Goal: Task Accomplishment & Management: Use online tool/utility

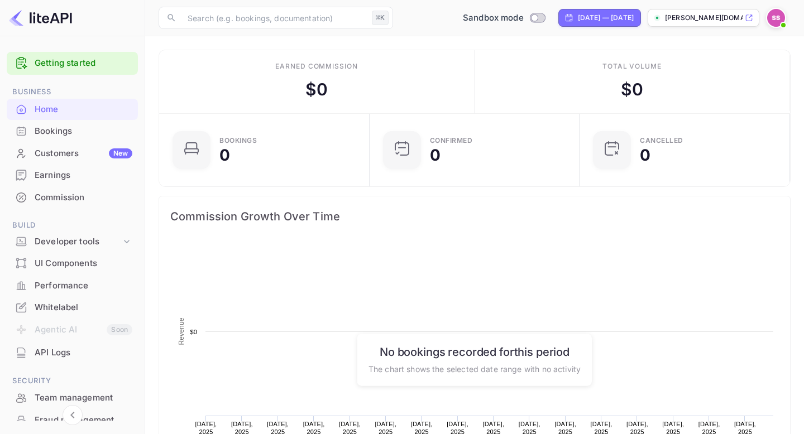
scroll to position [104, 0]
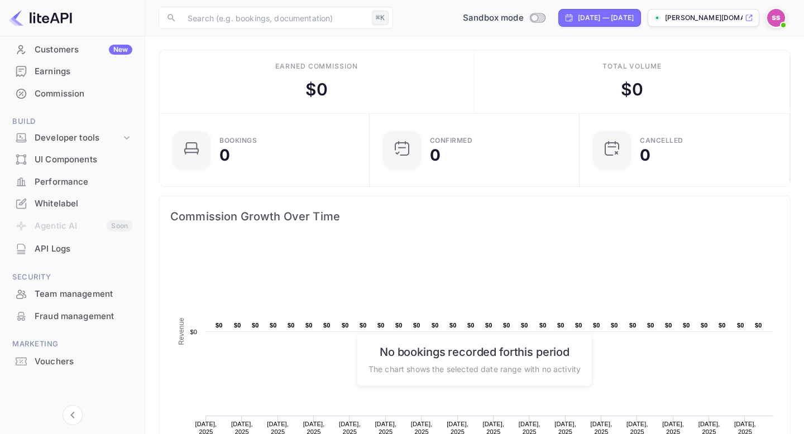
click at [87, 156] on div "UI Components" at bounding box center [84, 160] width 98 height 13
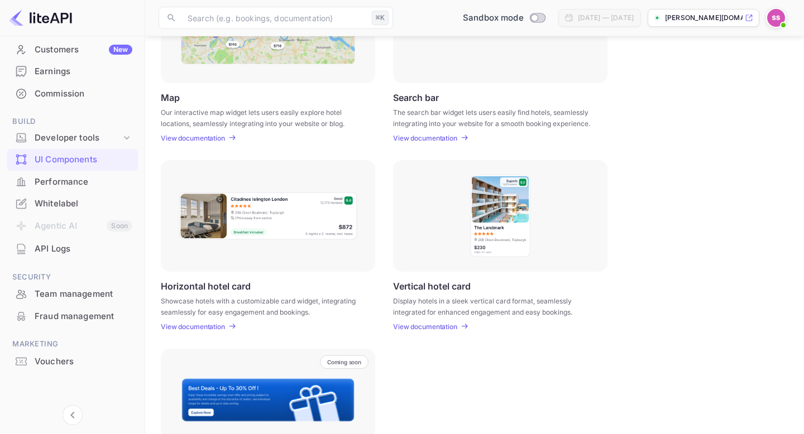
scroll to position [234, 0]
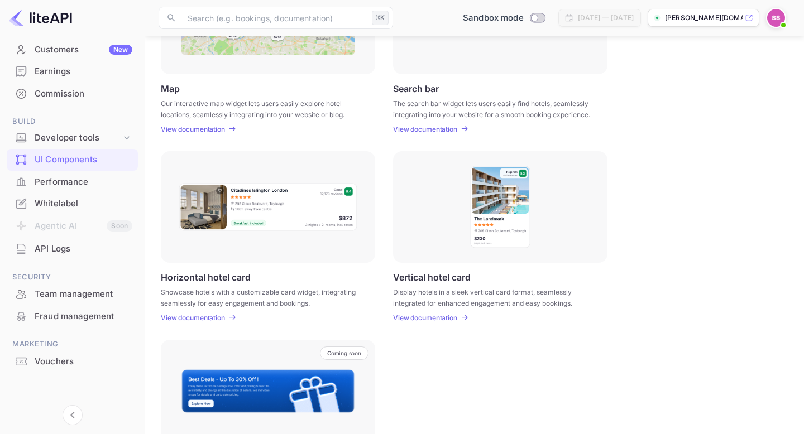
click at [84, 182] on div "Performance" at bounding box center [84, 182] width 98 height 13
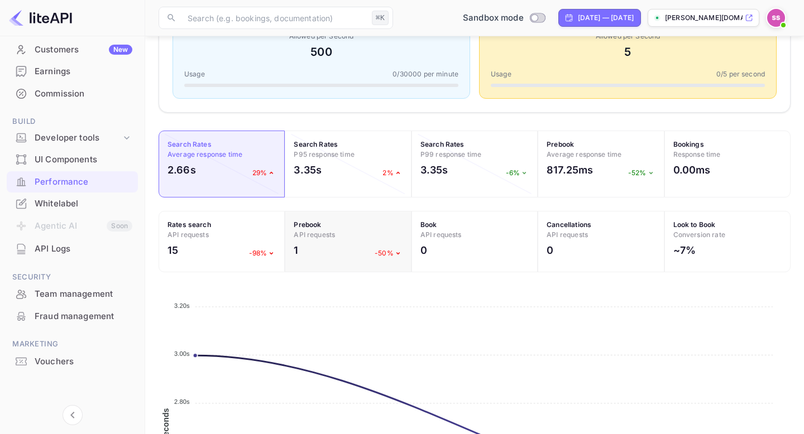
scroll to position [311, 0]
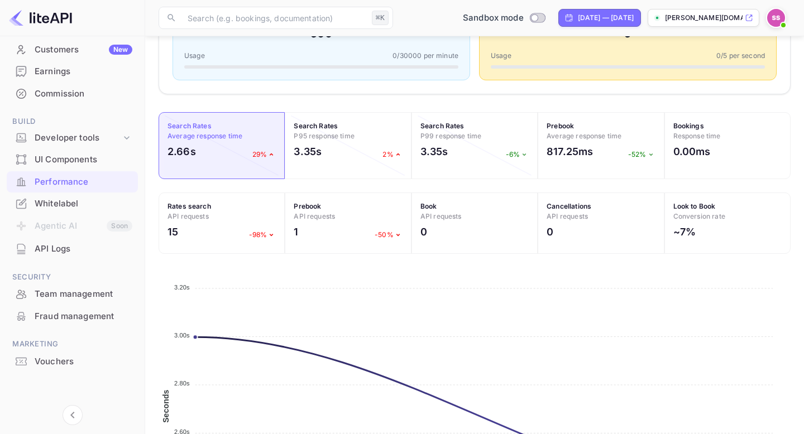
click at [83, 251] on div "API Logs" at bounding box center [84, 249] width 98 height 13
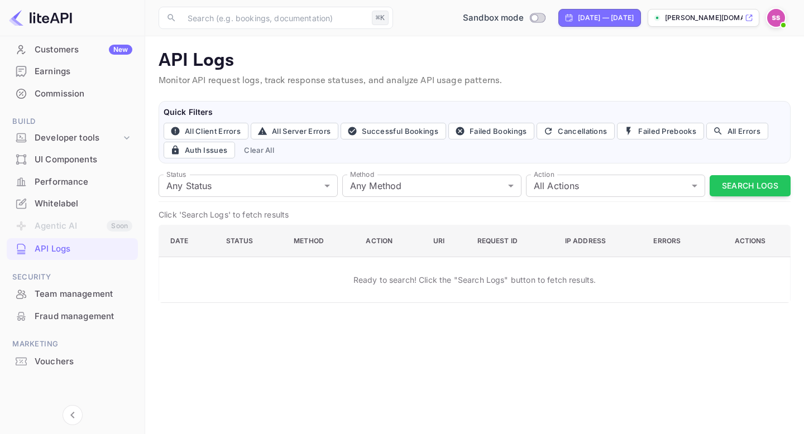
click at [74, 365] on div "Vouchers" at bounding box center [84, 362] width 98 height 13
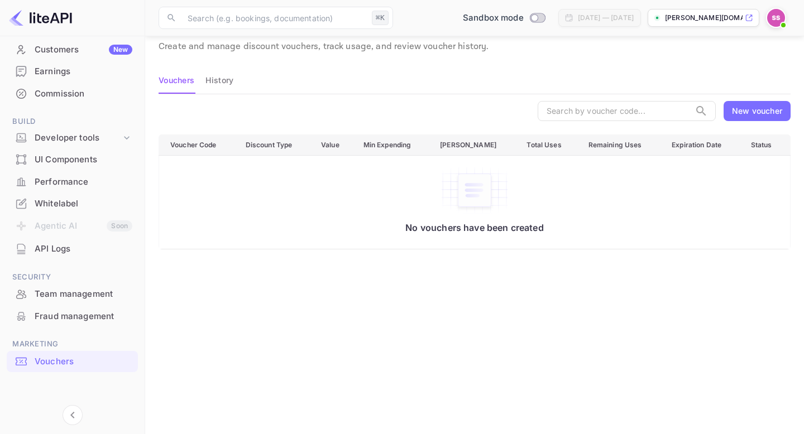
scroll to position [44, 0]
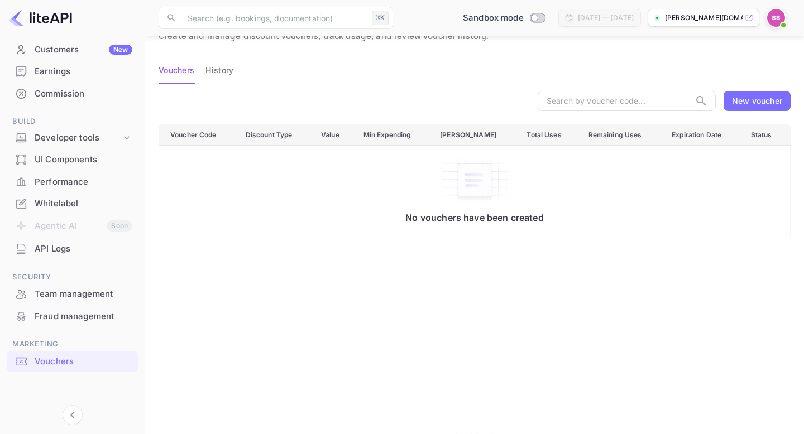
click at [767, 100] on div "New voucher" at bounding box center [757, 101] width 50 height 12
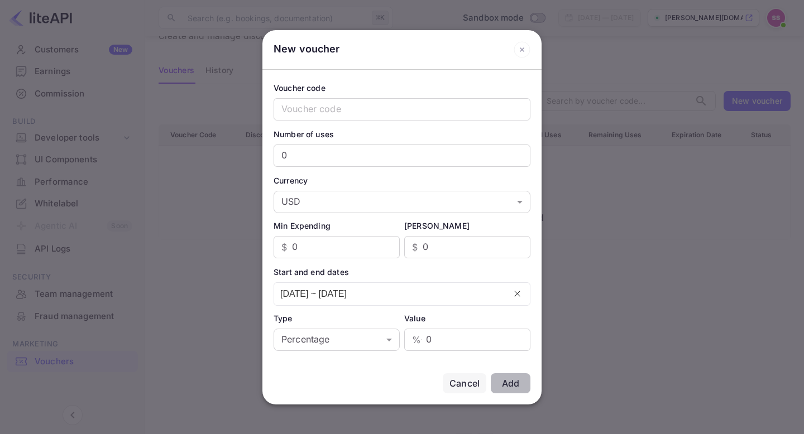
click at [522, 55] on icon at bounding box center [522, 49] width 17 height 17
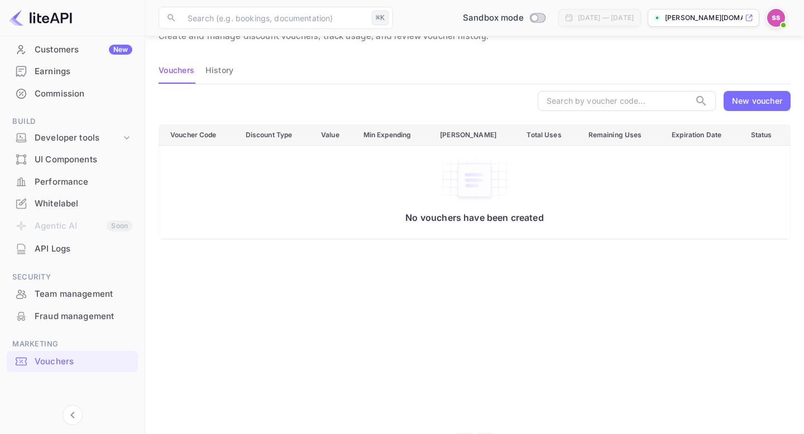
click at [521, 278] on div "Voucher Code Discount Type Value Min Expending Max Amount Total Uses Remaining …" at bounding box center [475, 273] width 632 height 298
